Goal: Task Accomplishment & Management: Manage account settings

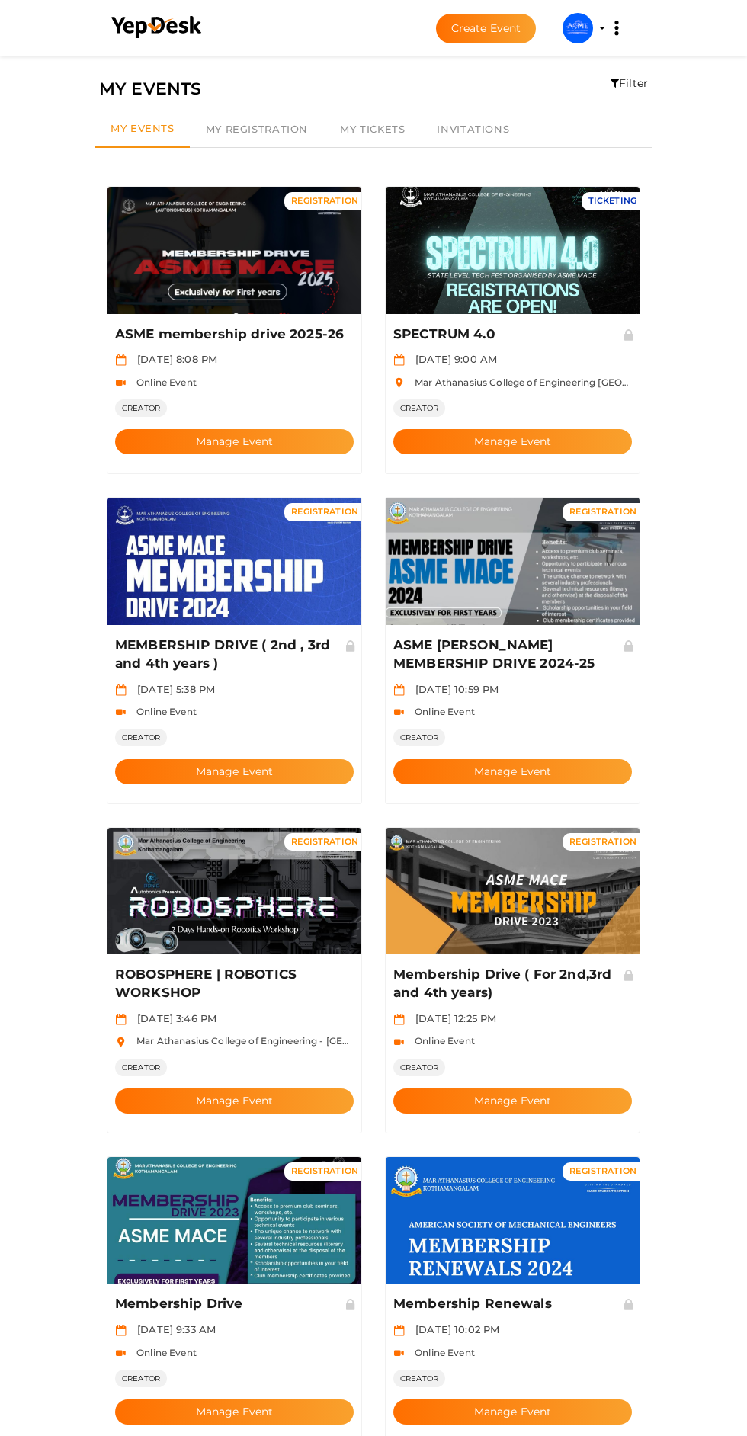
click at [168, 429] on button "Manage Event" at bounding box center [234, 441] width 239 height 25
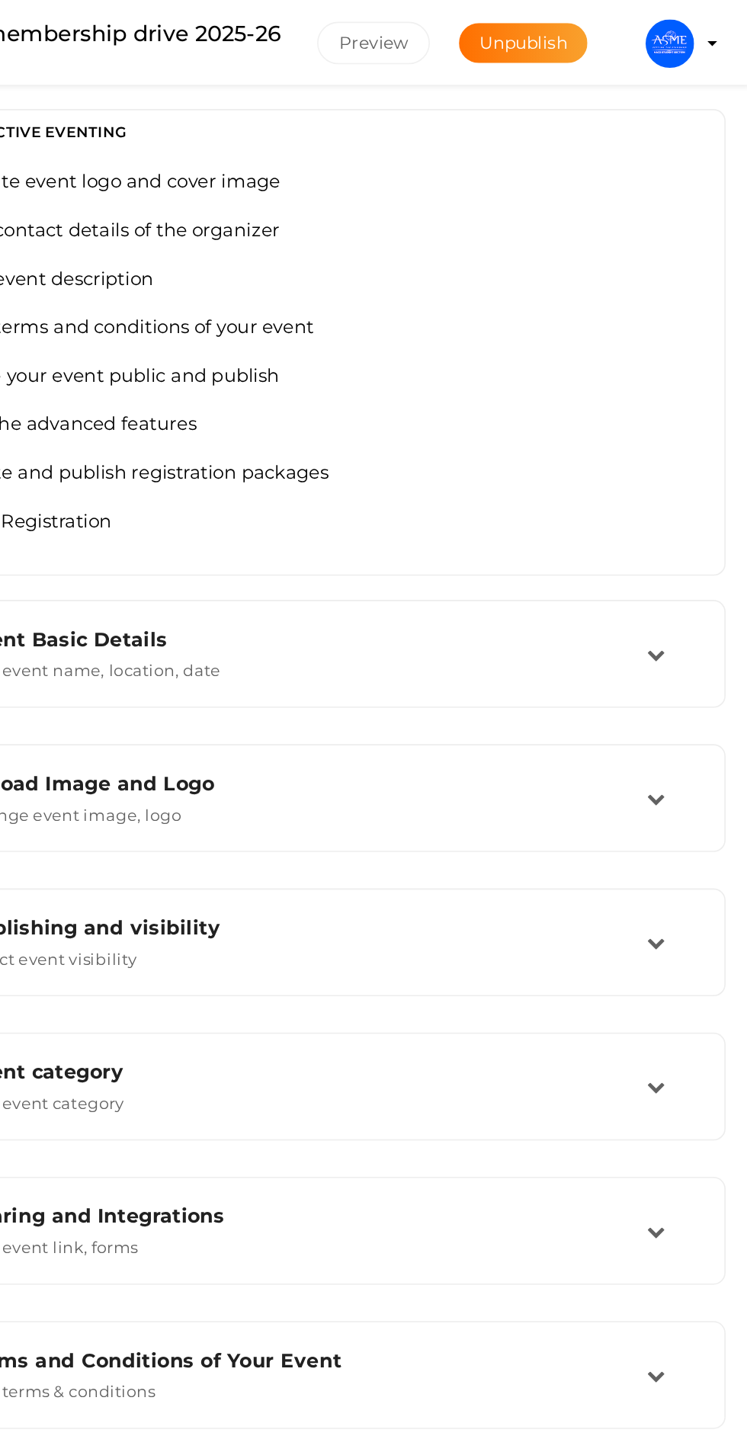
click at [705, 517] on td at bounding box center [698, 501] width 32 height 33
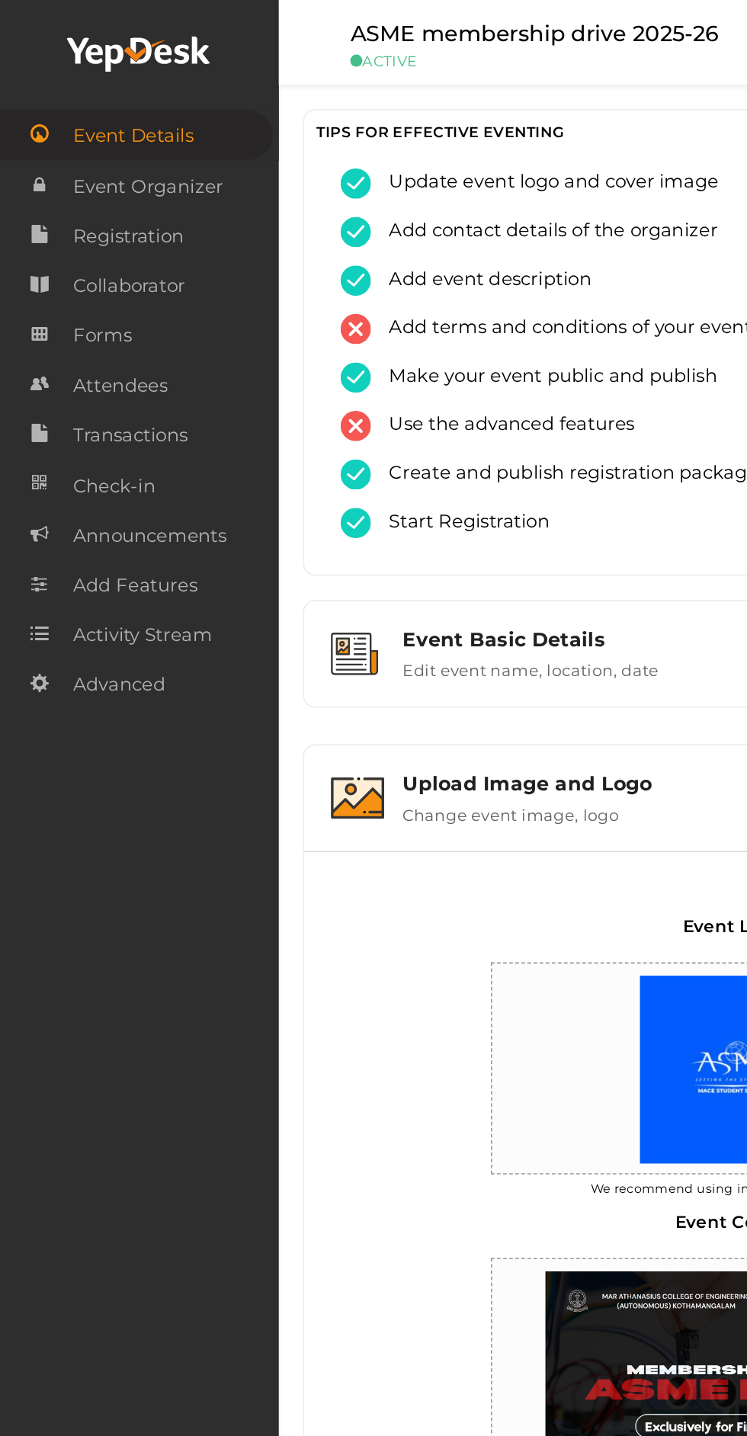
click at [44, 211] on link "Forms" at bounding box center [87, 210] width 175 height 31
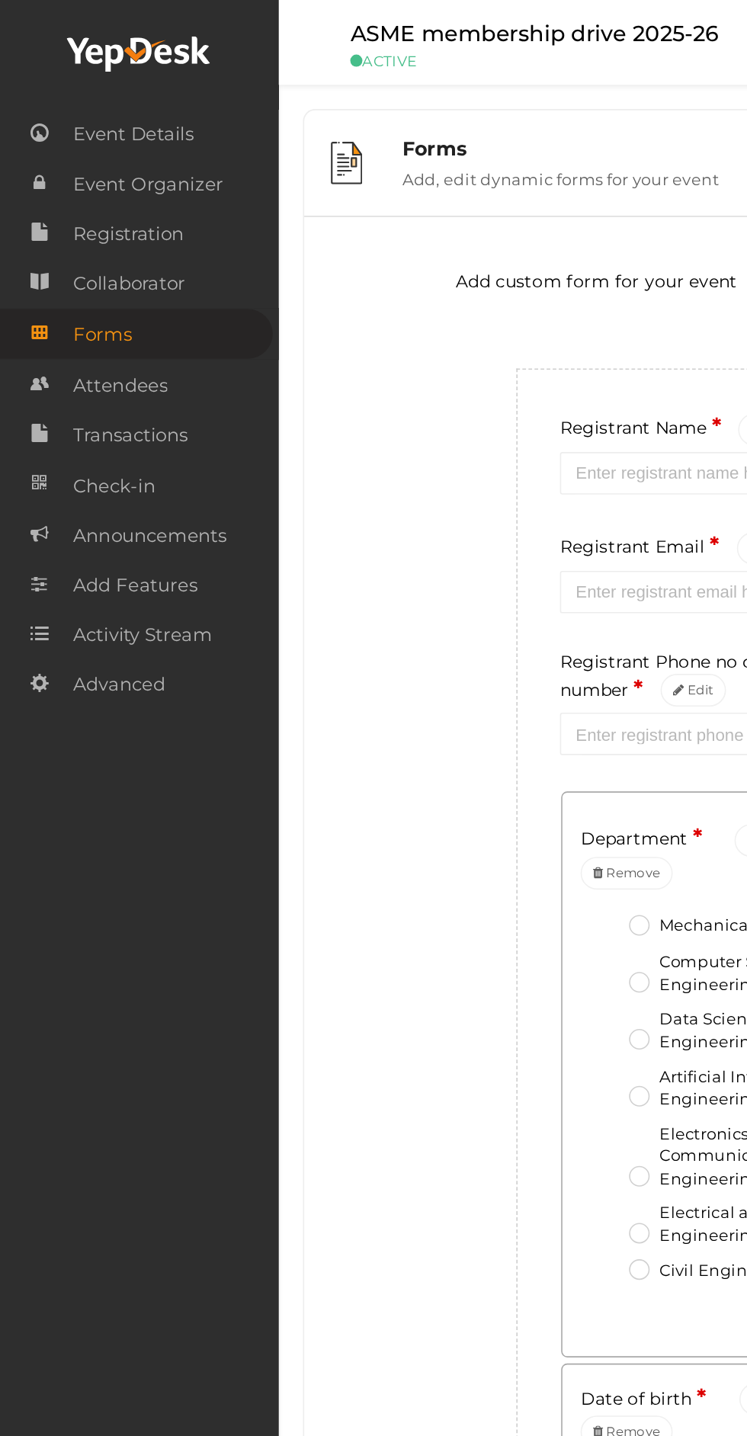
click at [65, 255] on span "Attendees" at bounding box center [75, 242] width 59 height 30
